Goal: Information Seeking & Learning: Learn about a topic

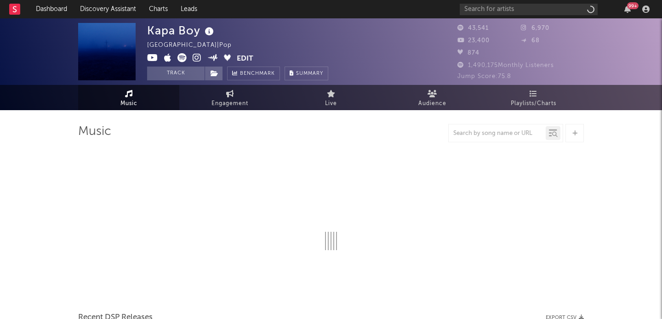
select select "6m"
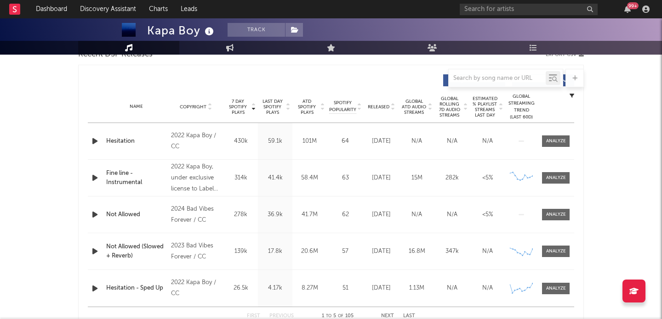
scroll to position [332, 0]
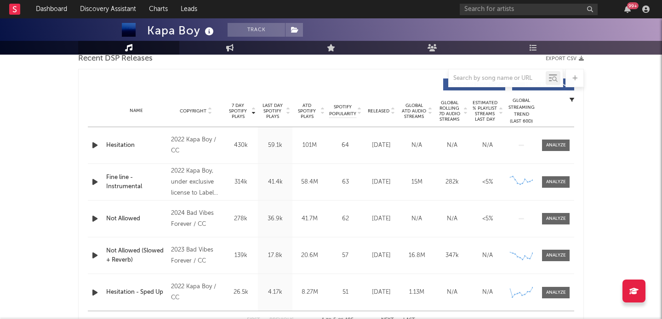
click at [393, 114] on icon at bounding box center [392, 113] width 5 height 4
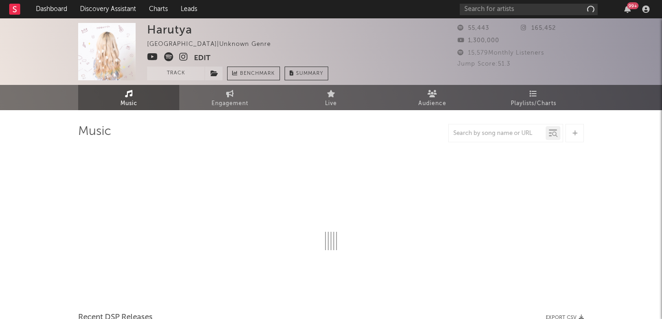
select select "6m"
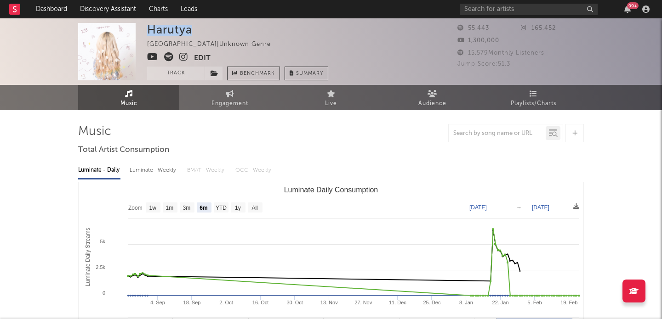
drag, startPoint x: 144, startPoint y: 33, endPoint x: 196, endPoint y: 34, distance: 51.9
click at [196, 34] on div "Harutya Japan | Unknown Genre Edit Track Benchmark Summary 55,443 165,452 1,300…" at bounding box center [331, 51] width 662 height 67
copy div "Harutya"
click at [150, 59] on icon at bounding box center [152, 56] width 11 height 9
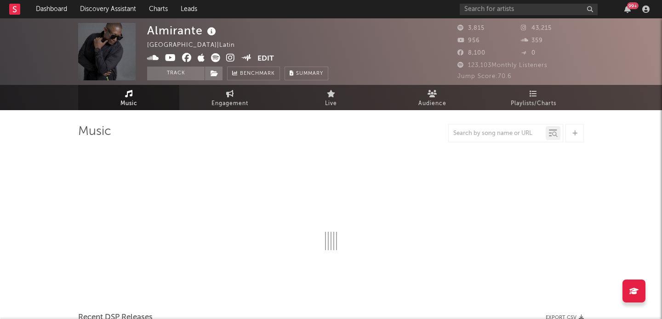
select select "6m"
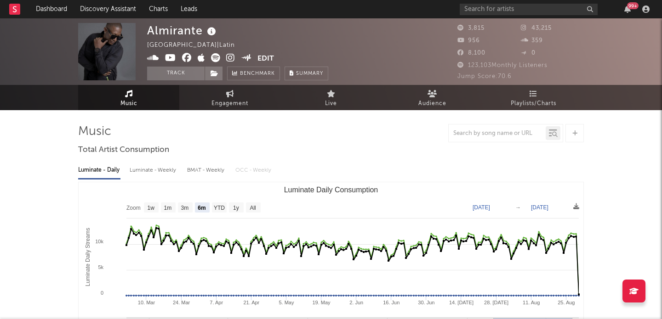
click at [216, 57] on icon at bounding box center [215, 57] width 9 height 9
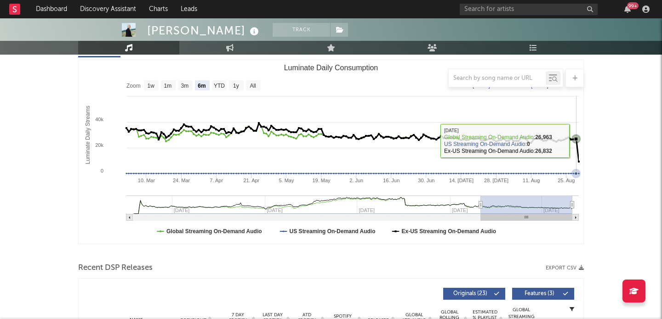
scroll to position [131, 0]
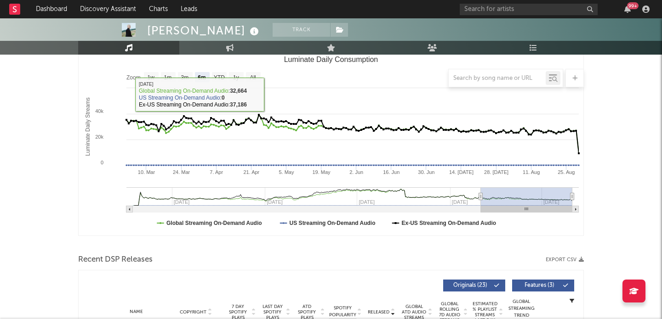
click at [257, 74] on div at bounding box center [331, 78] width 506 height 18
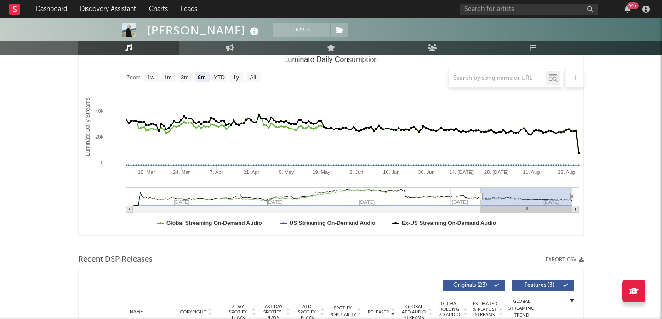
click at [255, 79] on div at bounding box center [331, 78] width 506 height 18
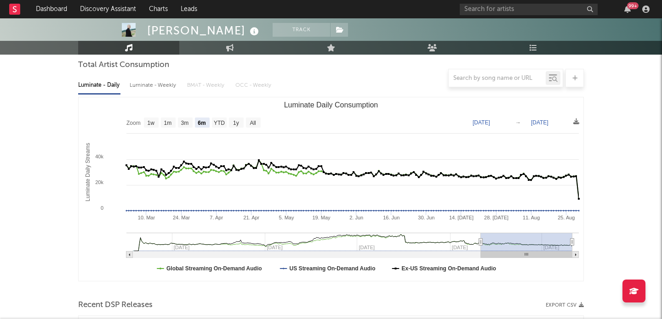
scroll to position [80, 0]
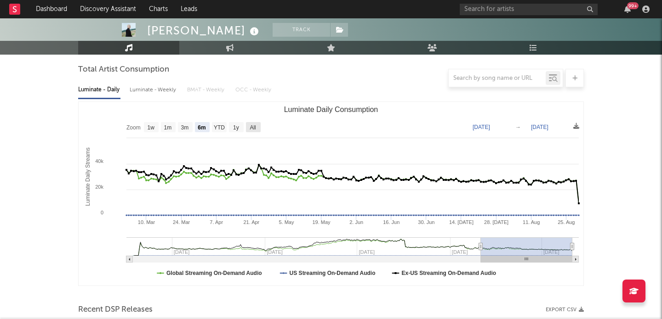
click at [252, 127] on text "All" at bounding box center [253, 128] width 6 height 6
select select "All"
type input "2023-04-14"
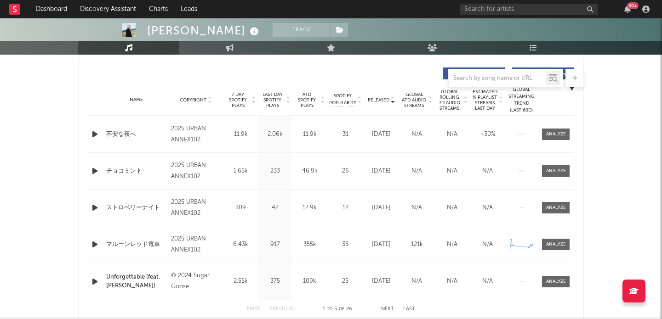
scroll to position [343, 0]
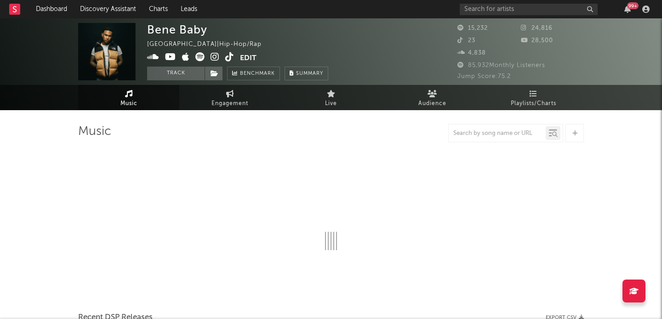
select select "6m"
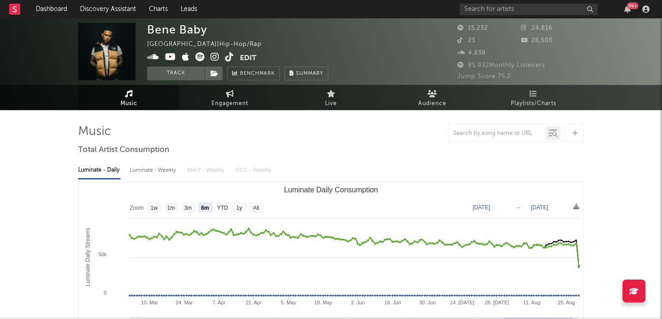
click at [172, 57] on icon at bounding box center [170, 56] width 11 height 9
click at [214, 58] on icon at bounding box center [215, 56] width 9 height 9
click at [227, 60] on icon at bounding box center [229, 56] width 9 height 9
